Goal: Information Seeking & Learning: Understand process/instructions

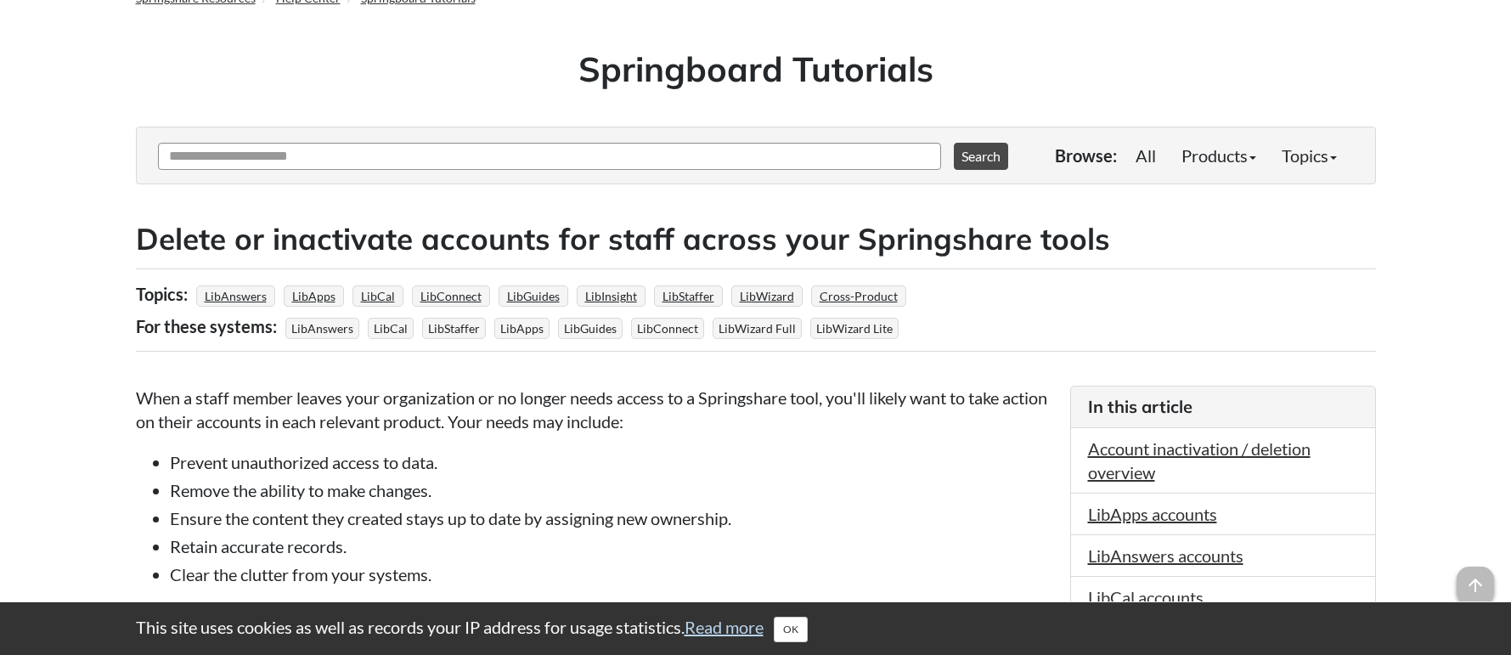
scroll to position [101, 0]
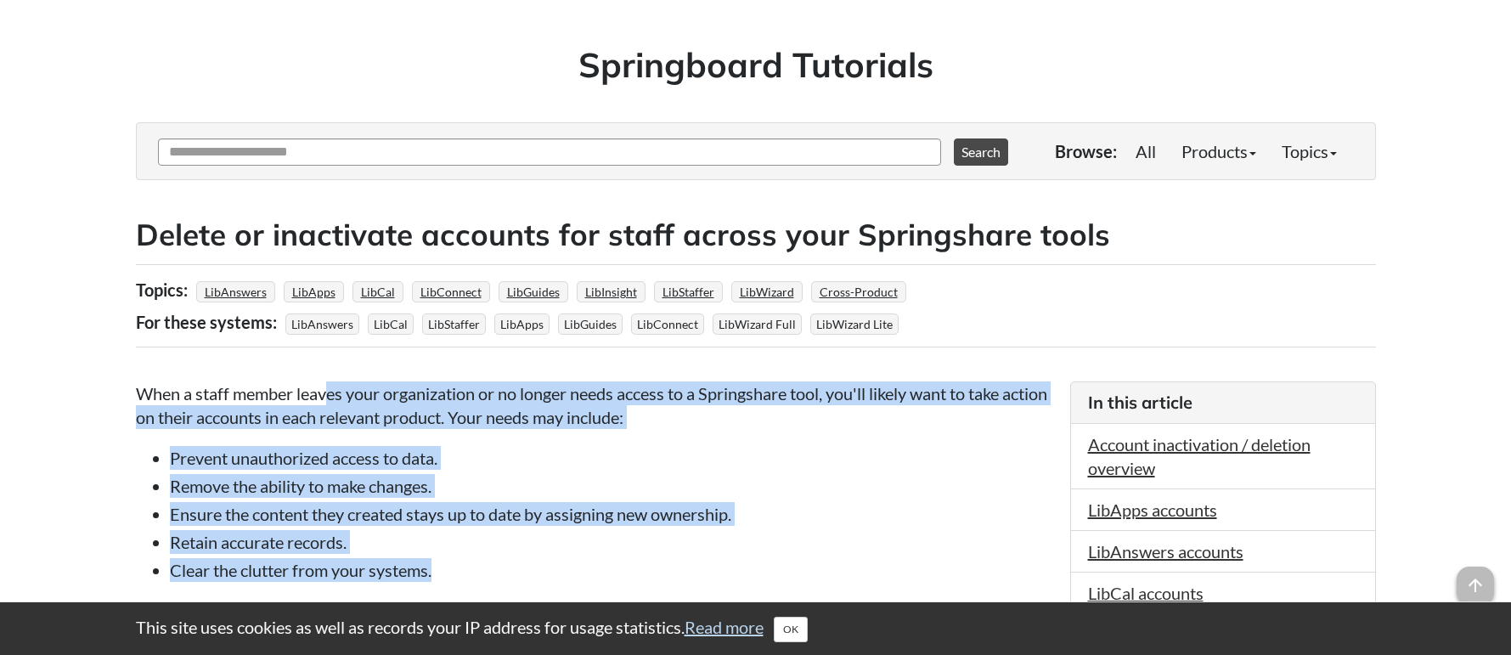
drag, startPoint x: 331, startPoint y: 391, endPoint x: 480, endPoint y: 560, distance: 224.4
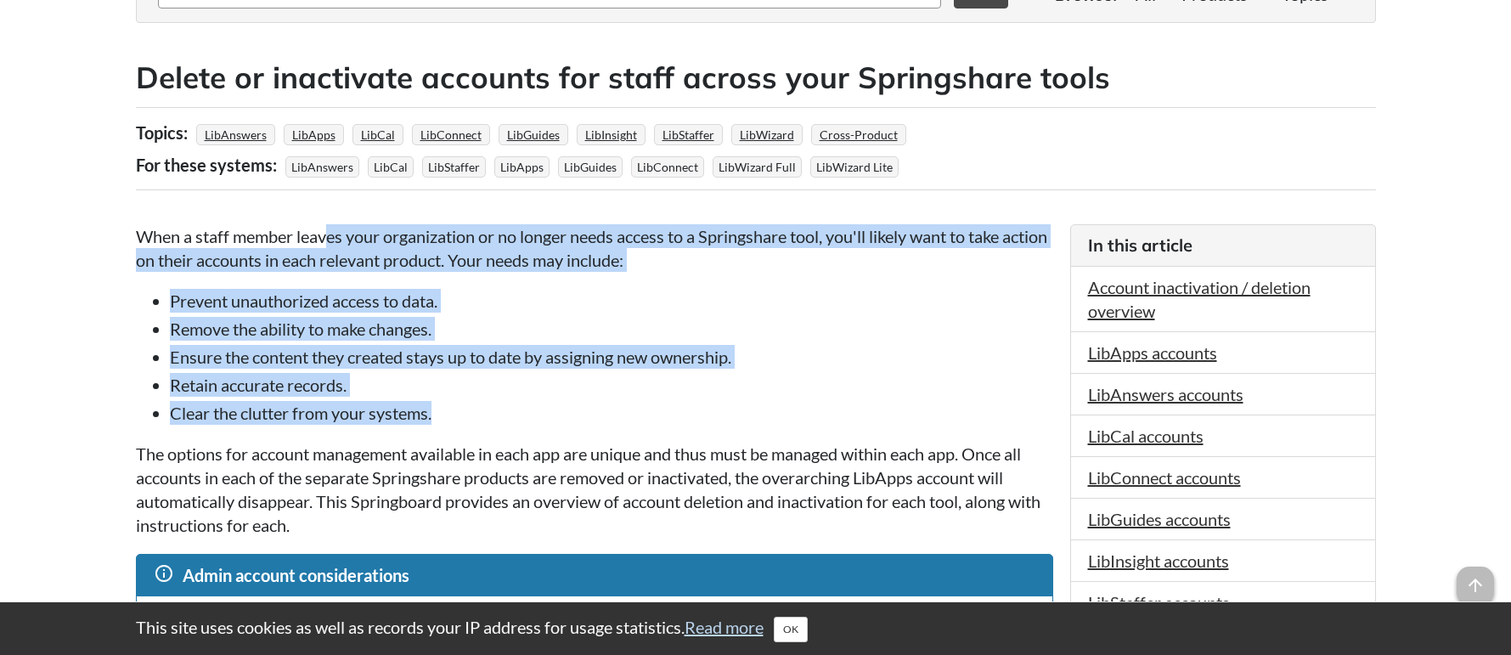
scroll to position [323, 0]
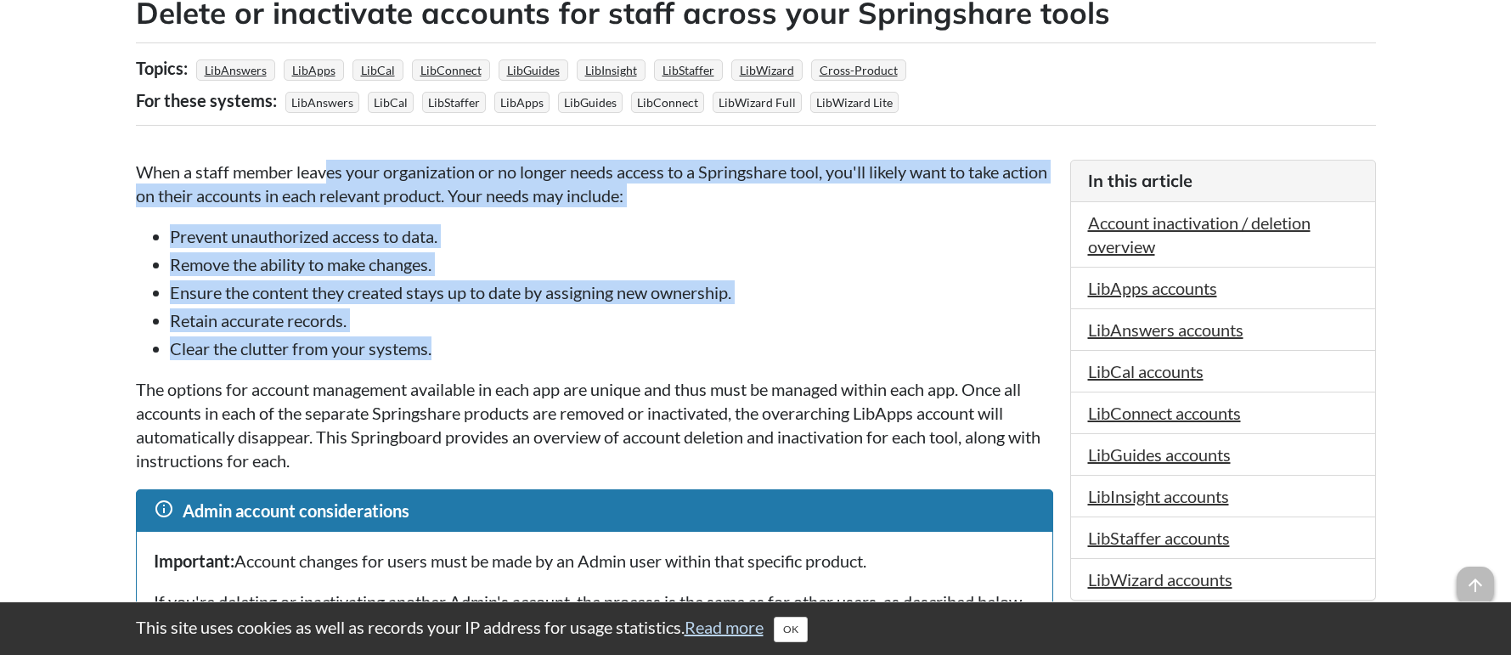
click at [263, 359] on li "Clear the clutter from your systems." at bounding box center [611, 348] width 883 height 24
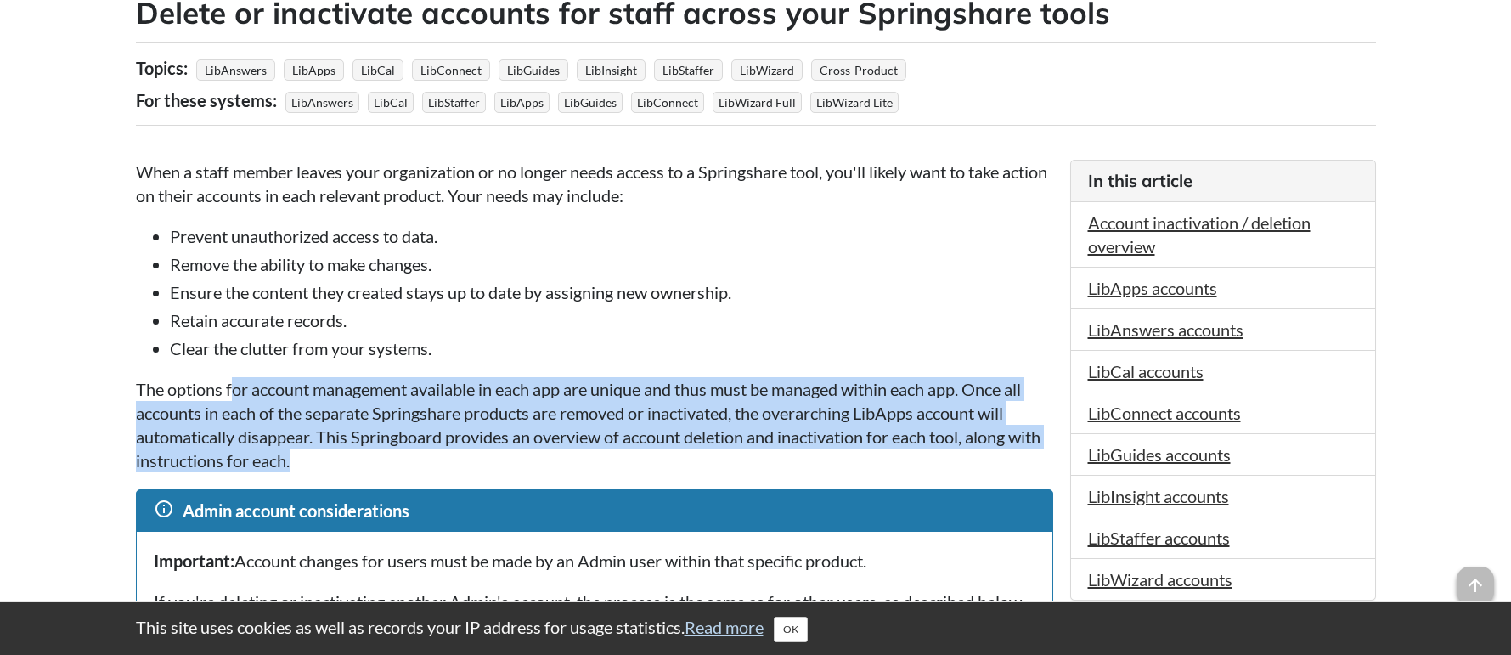
drag, startPoint x: 230, startPoint y: 393, endPoint x: 1038, endPoint y: 455, distance: 810.0
click at [1038, 455] on p "The options for account management available in each app are unique and thus mu…" at bounding box center [594, 424] width 917 height 95
click at [450, 441] on p "The options for account management available in each app are unique and thus mu…" at bounding box center [594, 424] width 917 height 95
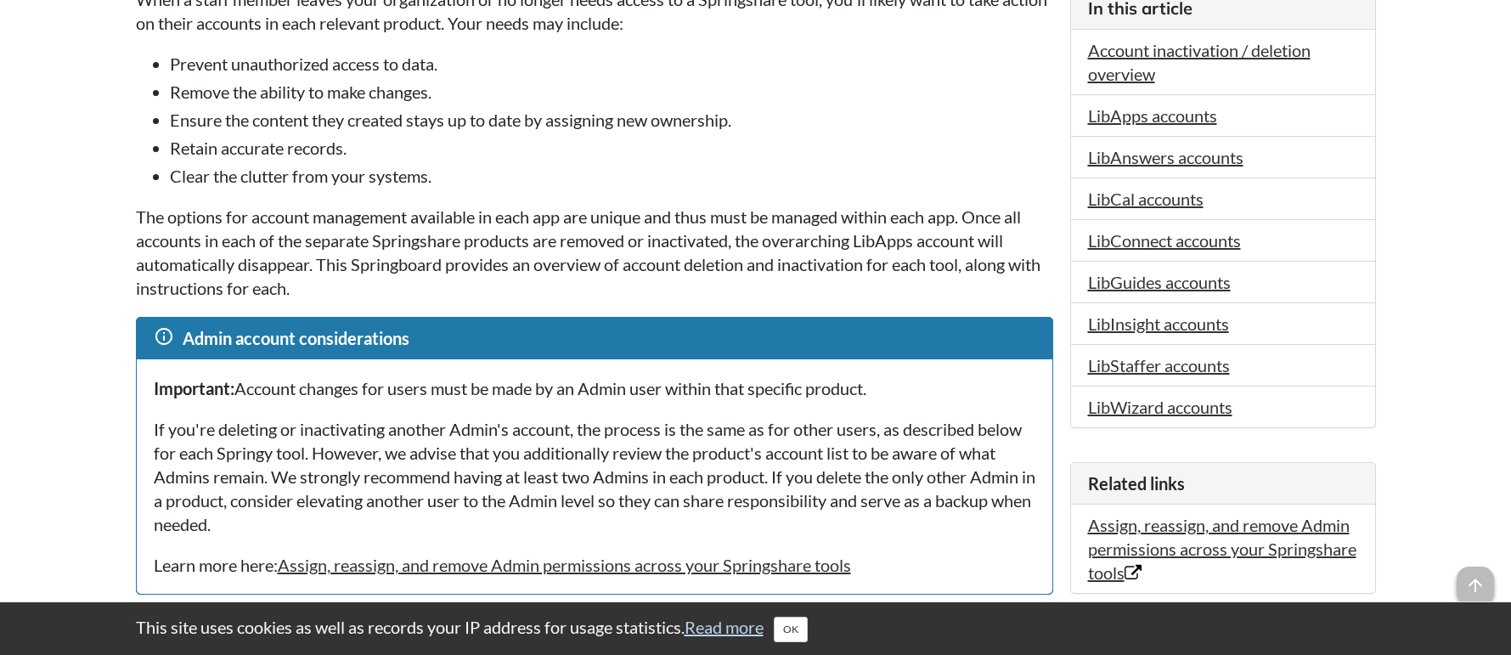
scroll to position [526, 0]
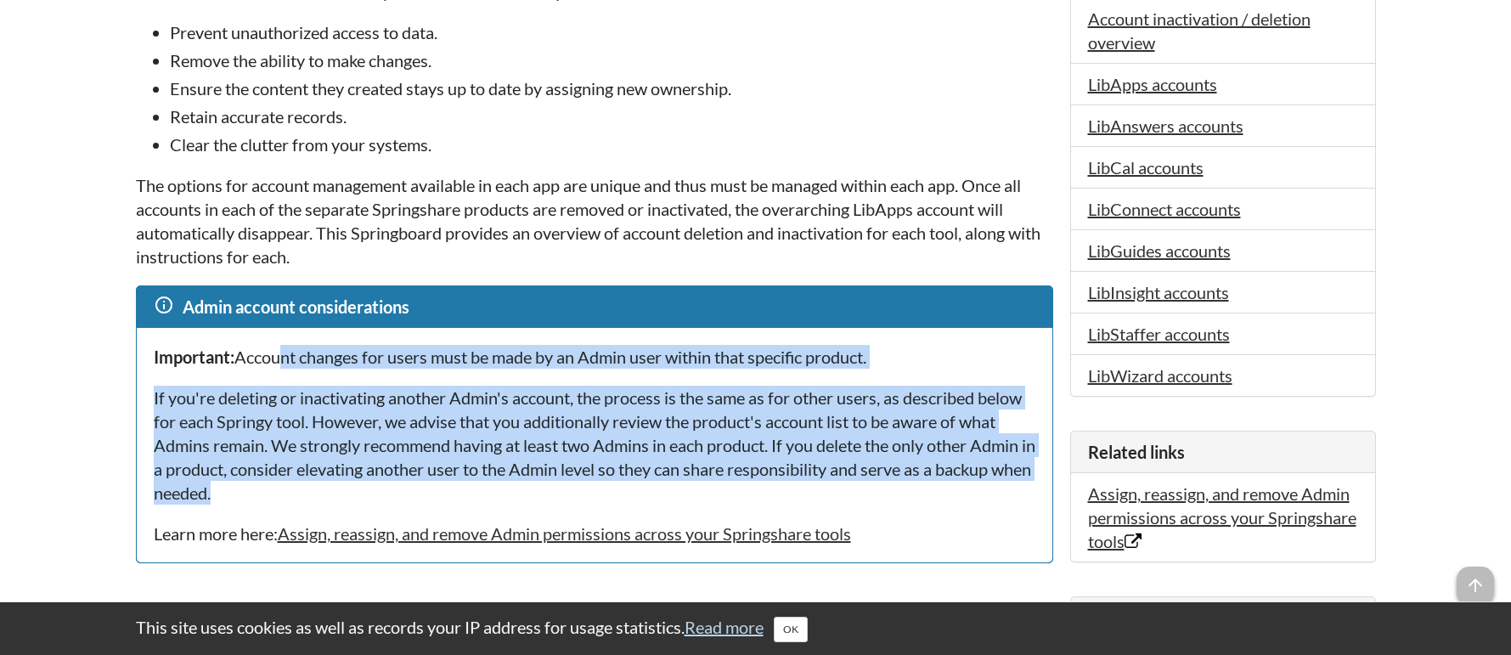
drag, startPoint x: 285, startPoint y: 361, endPoint x: 875, endPoint y: 498, distance: 605.2
click at [875, 498] on div "Important: Account changes for users must be made by an Admin user within that …" at bounding box center [594, 445] width 915 height 234
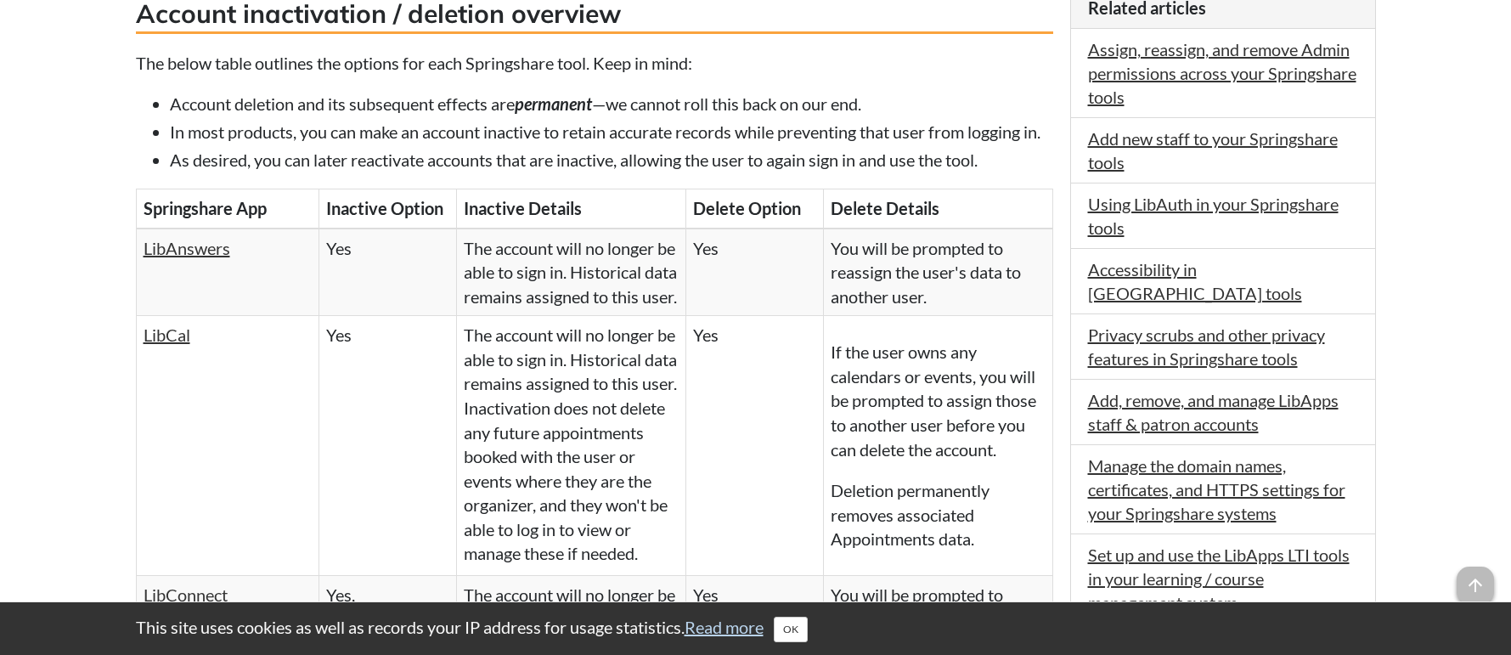
scroll to position [1160, 0]
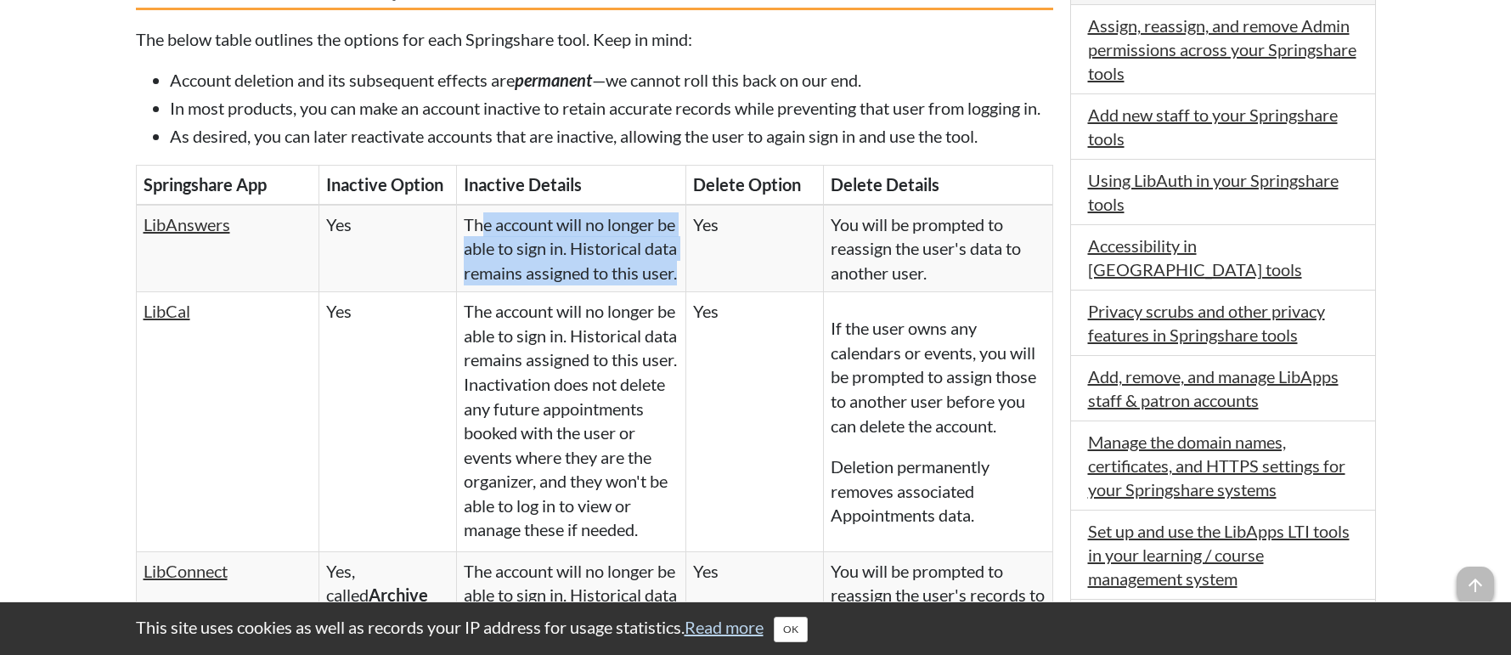
drag, startPoint x: 479, startPoint y: 252, endPoint x: 562, endPoint y: 317, distance: 105.3
click at [562, 292] on td "The account will no longer be able to sign in. Historical data remains assigned…" at bounding box center [571, 248] width 229 height 87
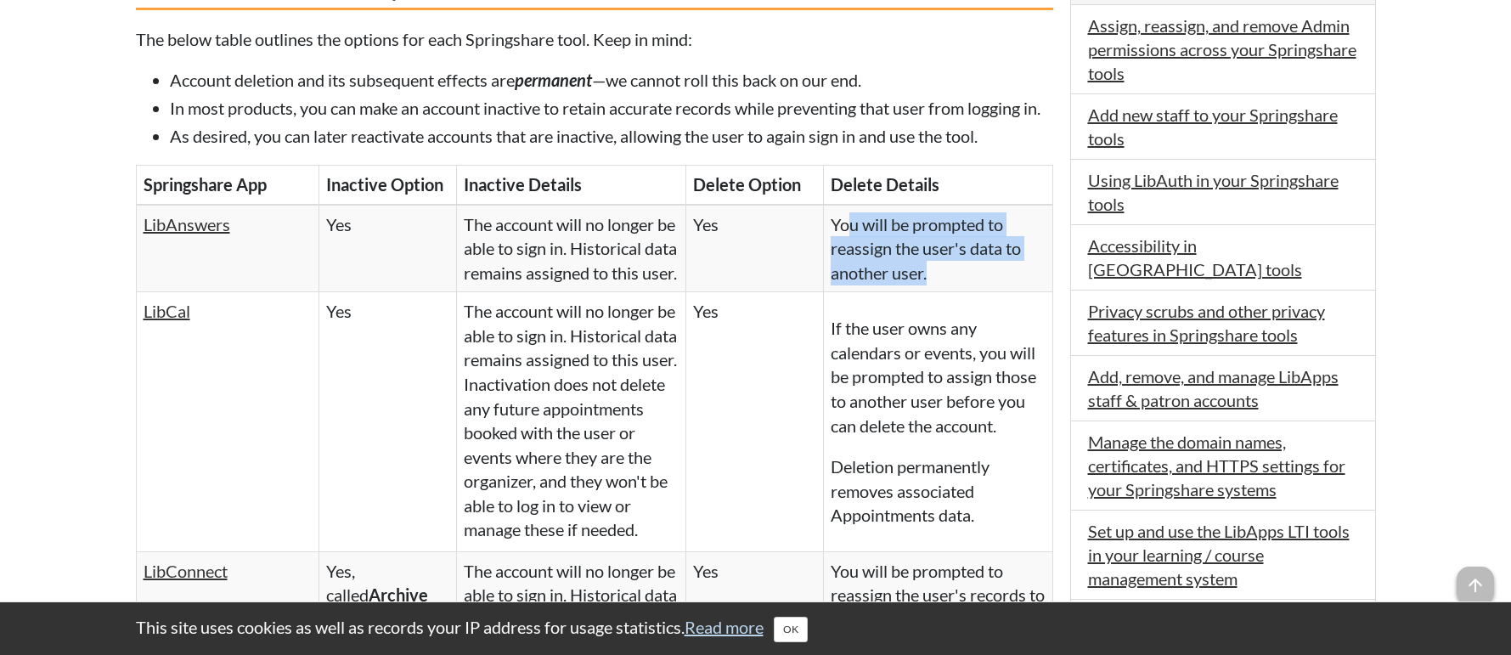
drag, startPoint x: 853, startPoint y: 257, endPoint x: 934, endPoint y: 301, distance: 92.3
click at [934, 292] on td "You will be prompted to reassign the user's data to another user." at bounding box center [937, 248] width 229 height 87
click at [909, 292] on td "You will be prompted to reassign the user's data to another user." at bounding box center [937, 248] width 229 height 87
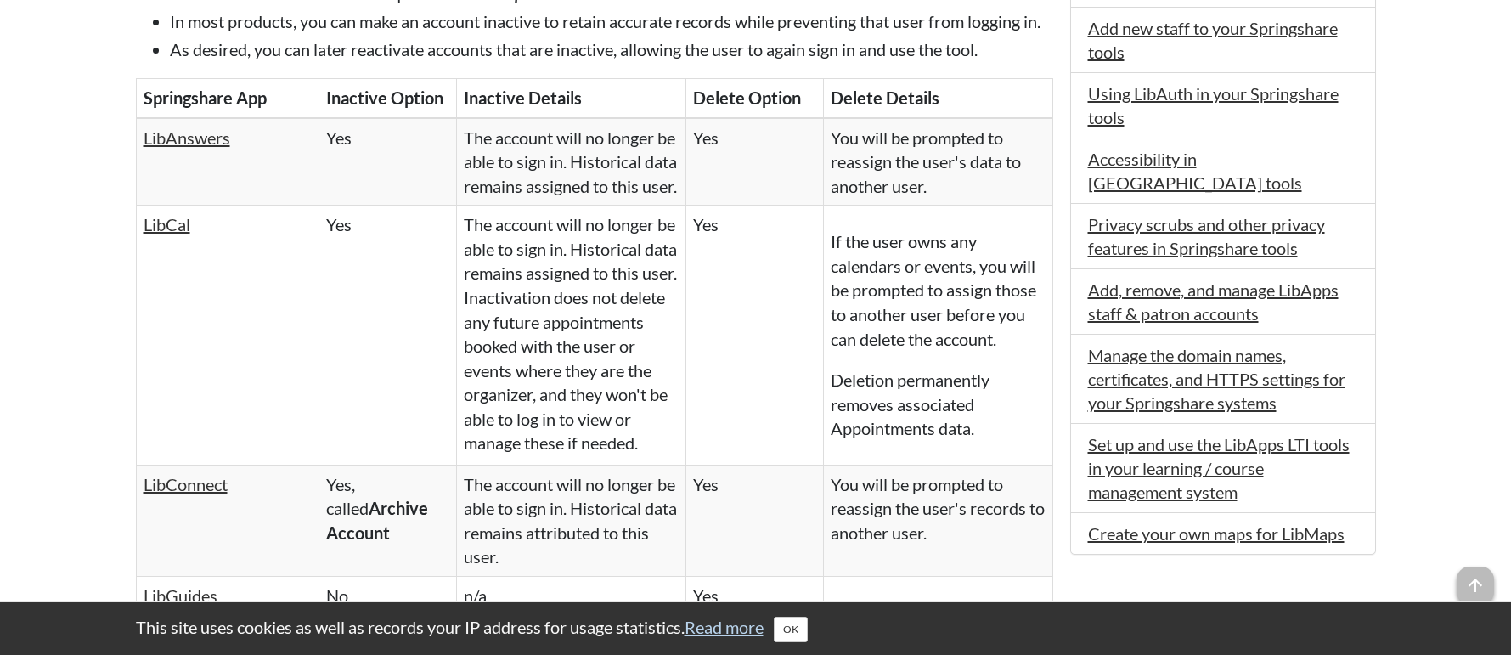
scroll to position [1255, 0]
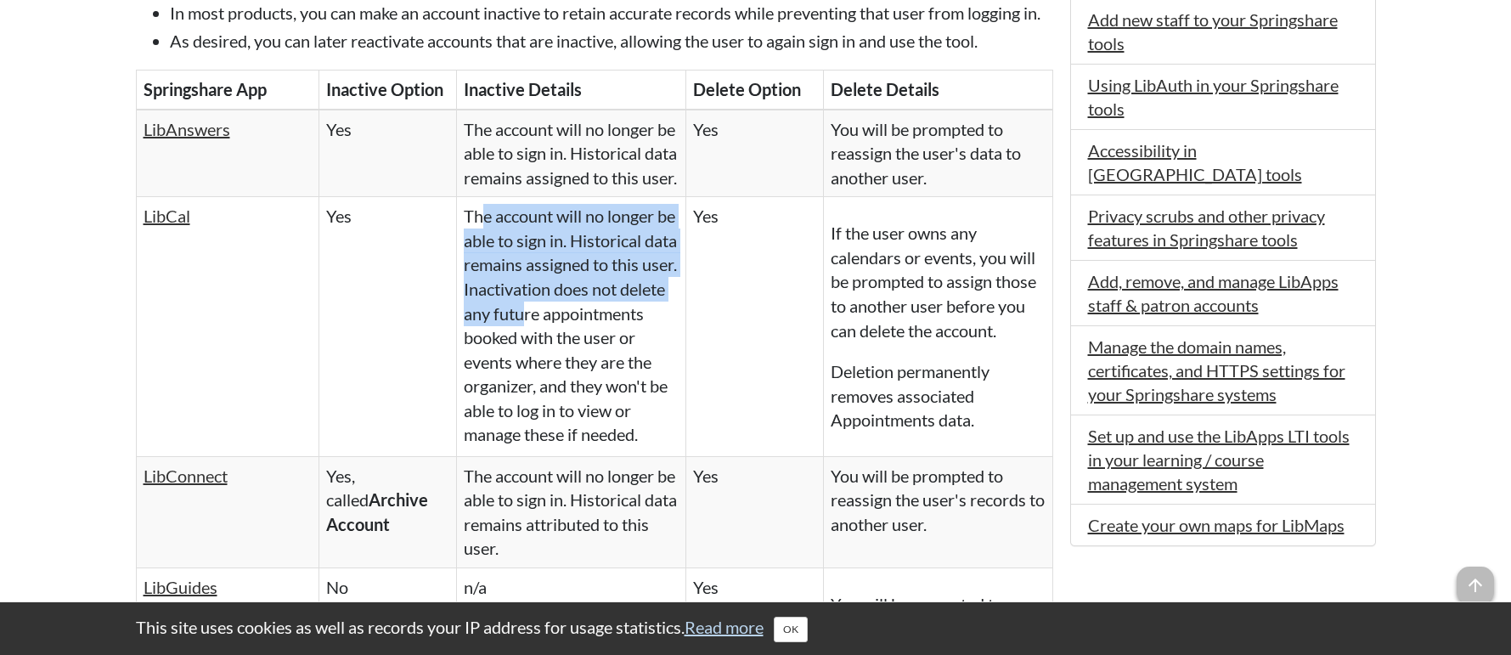
drag, startPoint x: 481, startPoint y: 267, endPoint x: 572, endPoint y: 359, distance: 129.7
click at [572, 359] on td "The account will no longer be able to sign in. Historical data remains assigned…" at bounding box center [571, 327] width 229 height 260
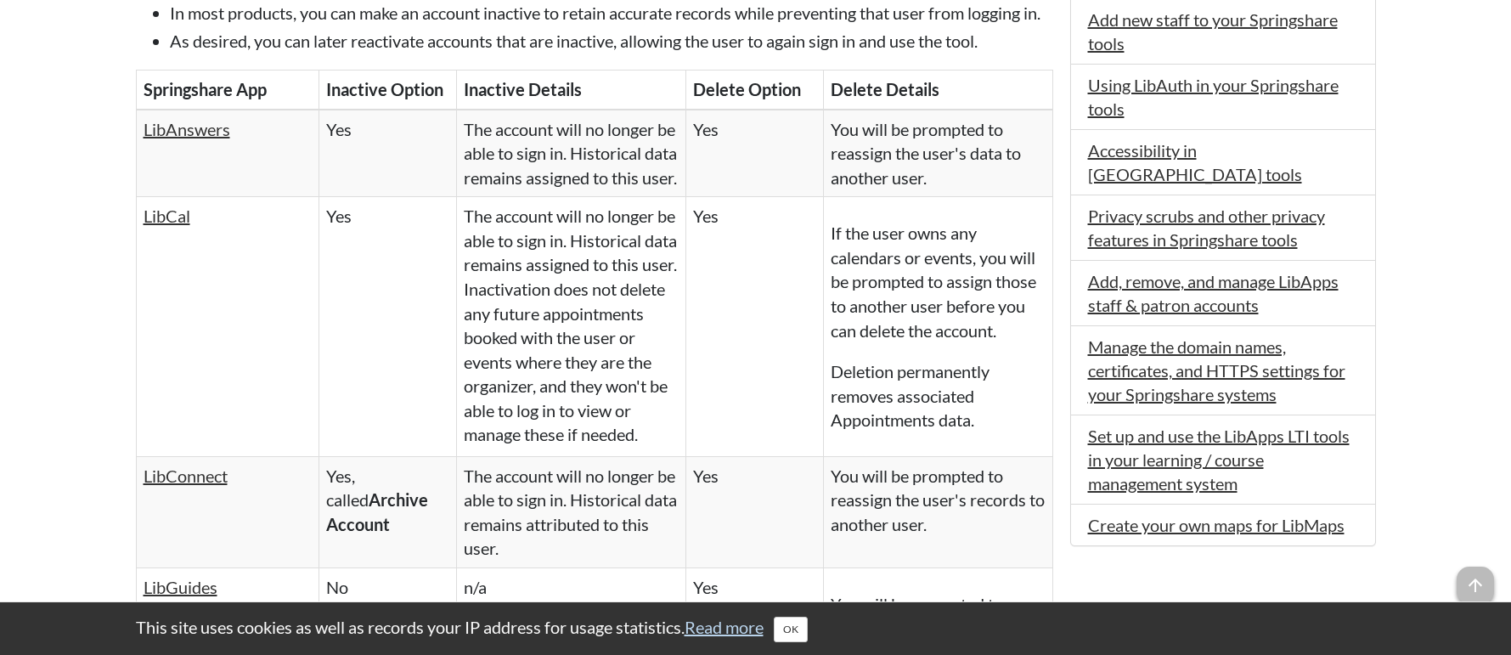
click at [841, 309] on p "If the user owns any calendars or events, you will be prompted to assign those …" at bounding box center [938, 281] width 215 height 121
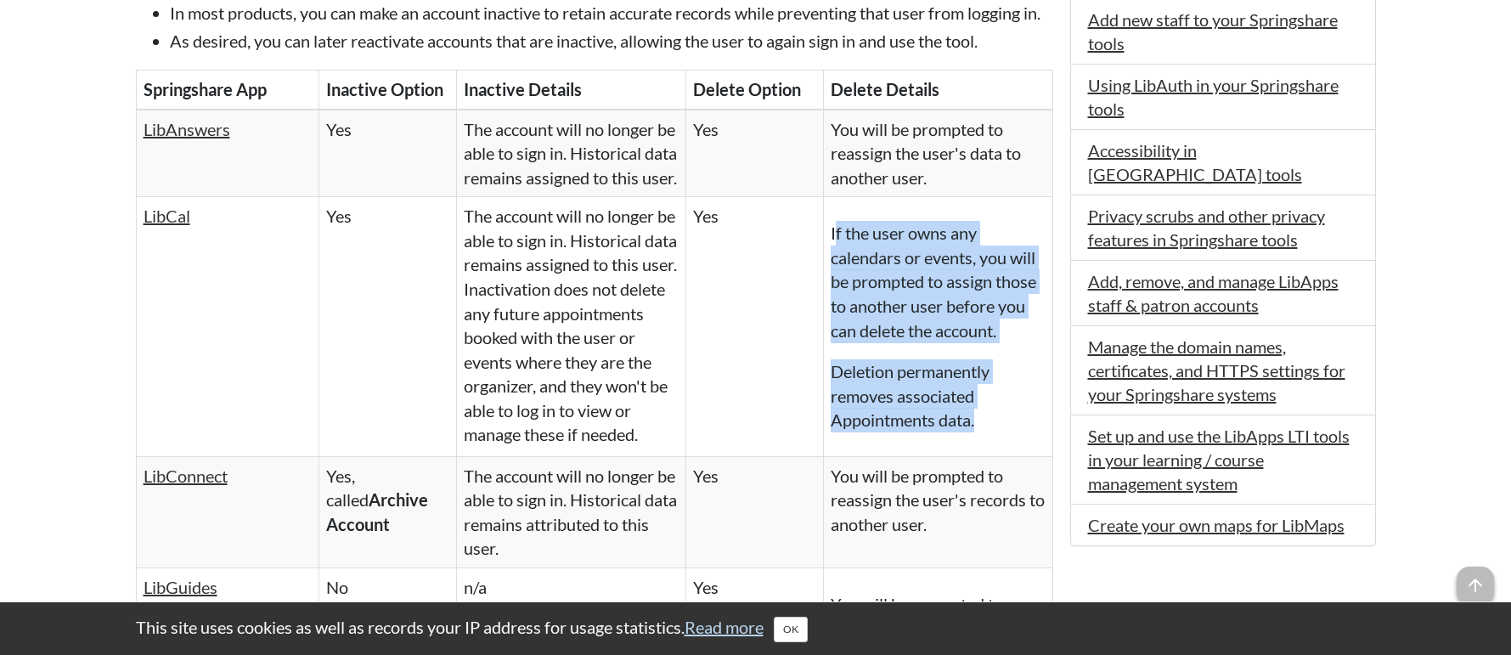
drag, startPoint x: 836, startPoint y: 283, endPoint x: 983, endPoint y: 491, distance: 254.7
click at [983, 457] on td "If the user owns any calendars or events, you will be prompted to assign those …" at bounding box center [937, 327] width 229 height 260
click at [903, 432] on p "Deletion permanently removes associated Appointments data." at bounding box center [938, 395] width 215 height 73
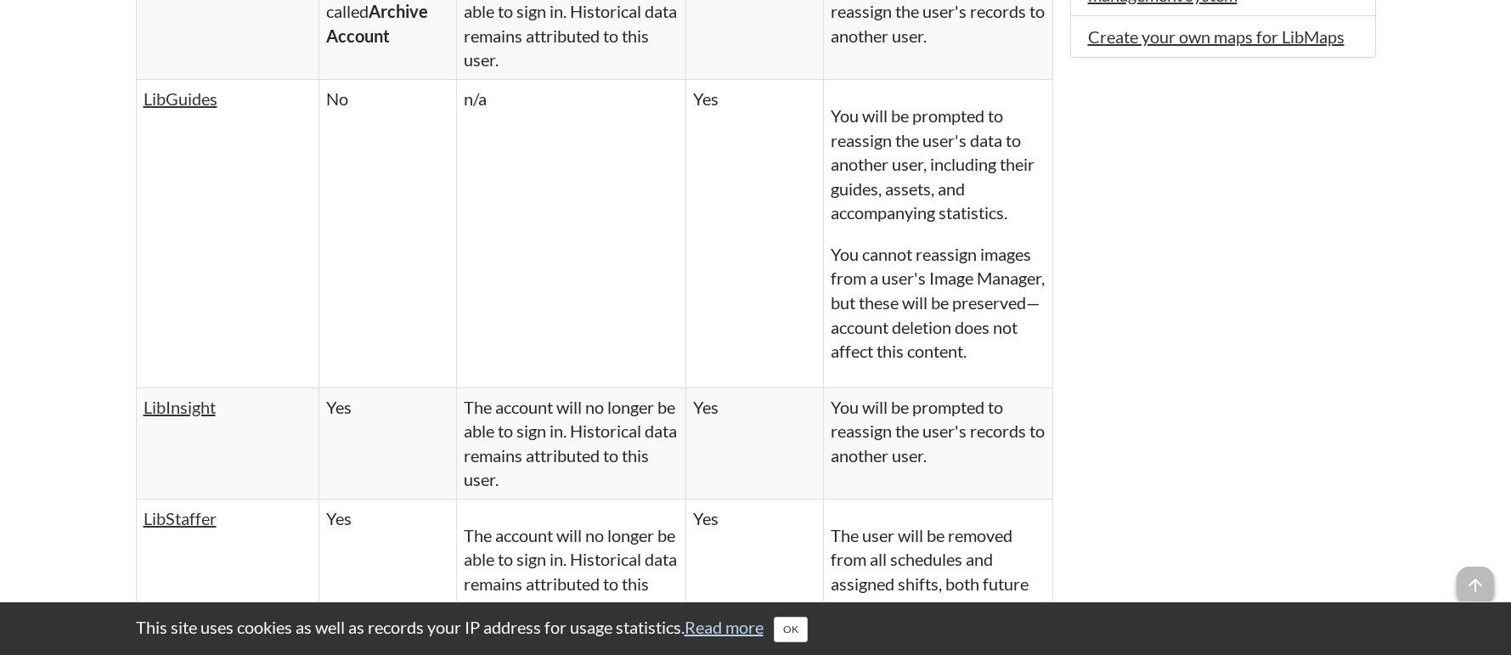
scroll to position [1731, 0]
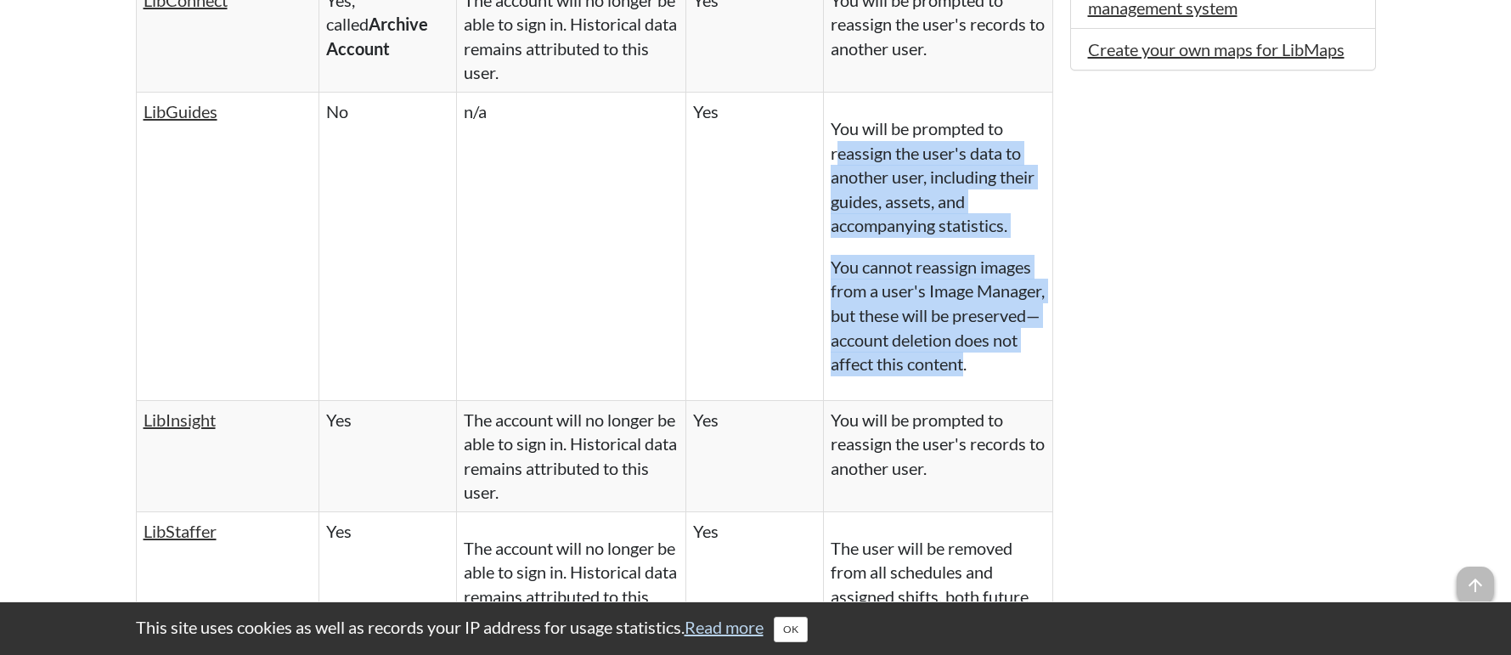
drag, startPoint x: 836, startPoint y: 226, endPoint x: 1030, endPoint y: 437, distance: 287.3
click at [1030, 401] on td "You will be prompted to reassign the user's data to another user, including the…" at bounding box center [937, 247] width 229 height 308
click at [949, 376] on p "You cannot reassign images from a user's Image Manager, but these will be prese…" at bounding box center [938, 315] width 215 height 121
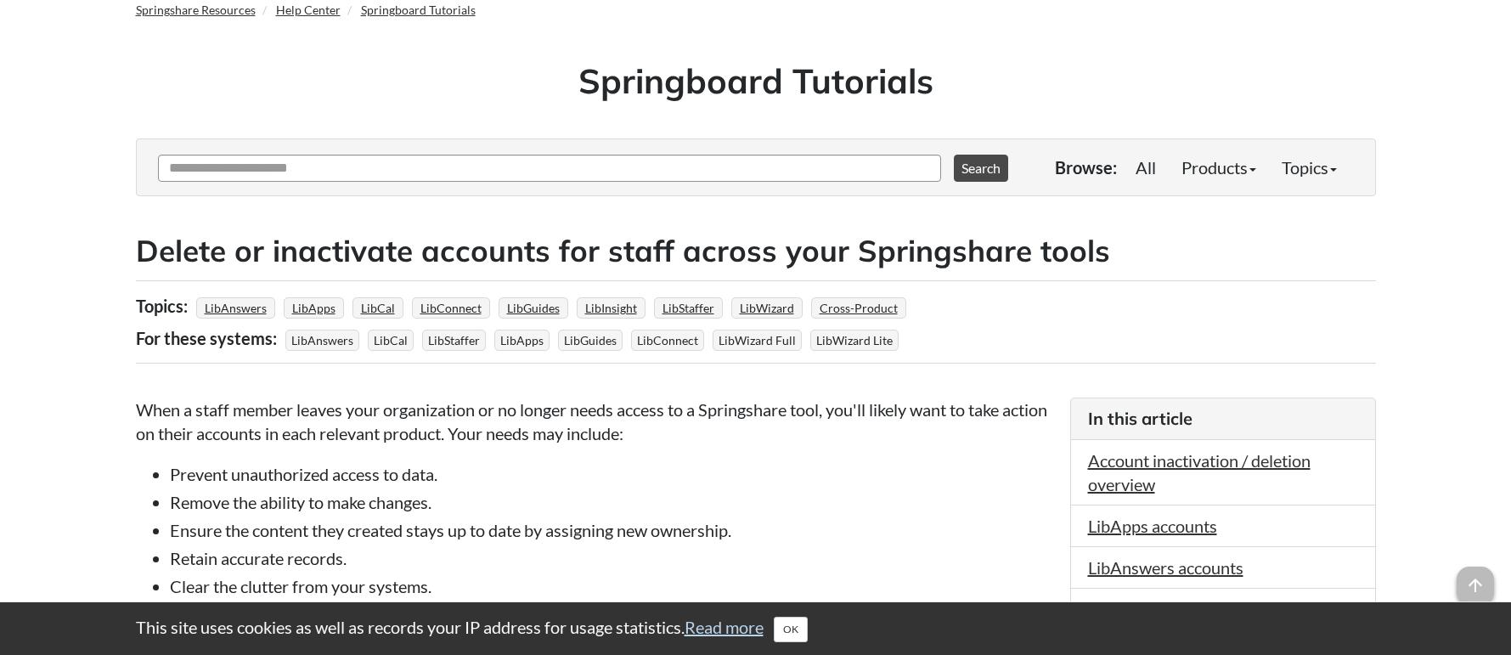
scroll to position [0, 0]
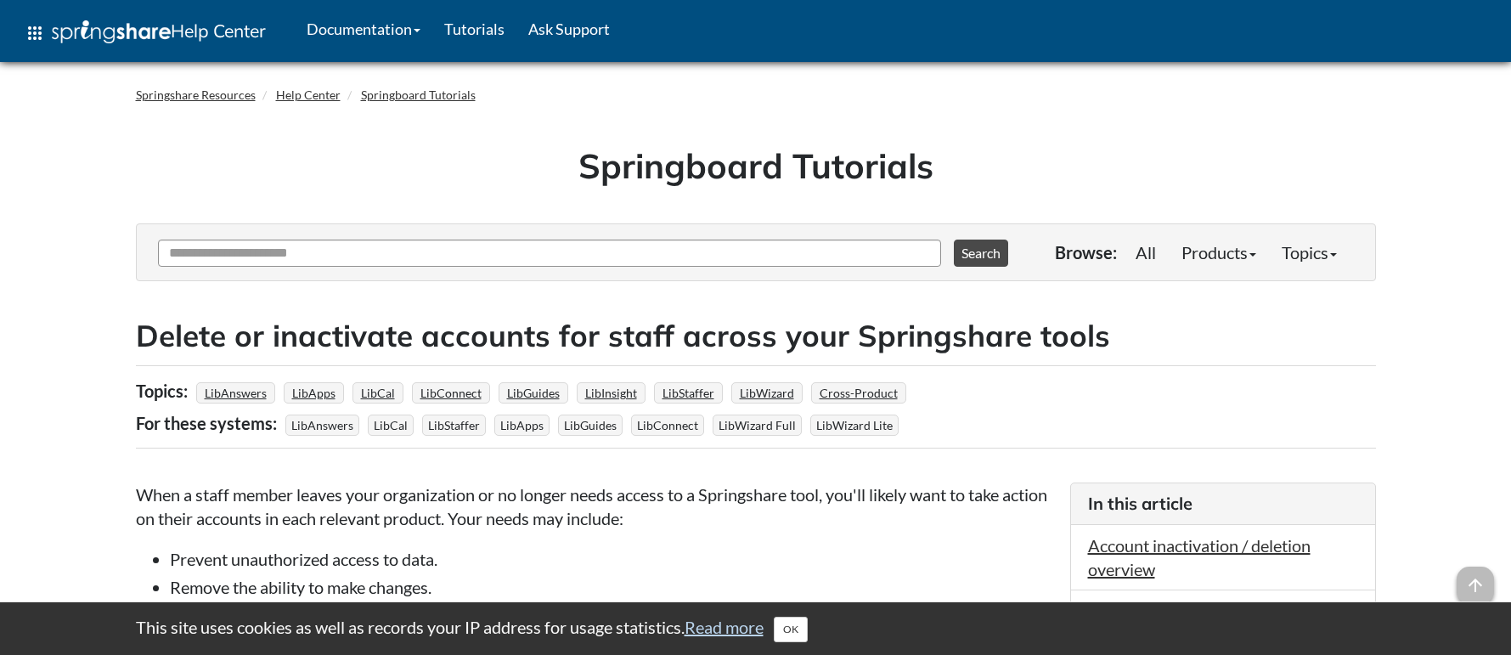
click at [136, 177] on div "Springboard Tutorials" at bounding box center [756, 171] width 1240 height 104
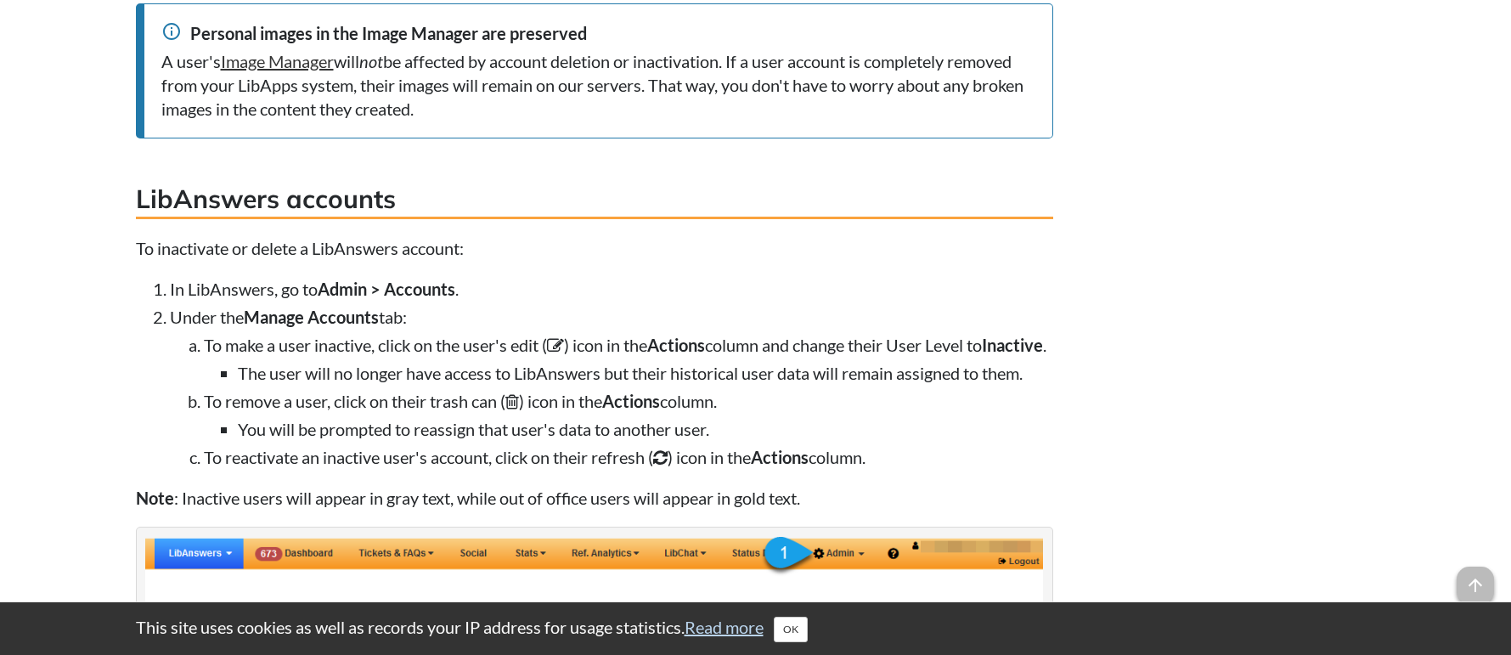
scroll to position [3744, 0]
